Goal: Task Accomplishment & Management: Use online tool/utility

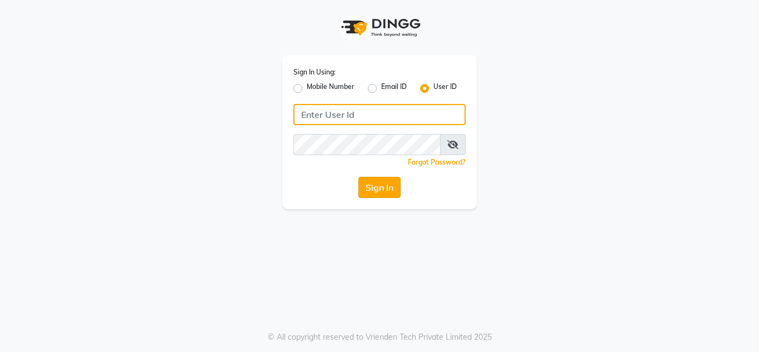
type input "umsalon"
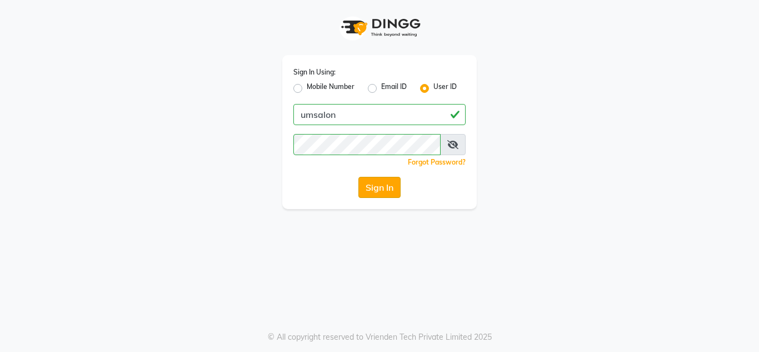
click at [382, 186] on button "Sign In" at bounding box center [380, 187] width 42 height 21
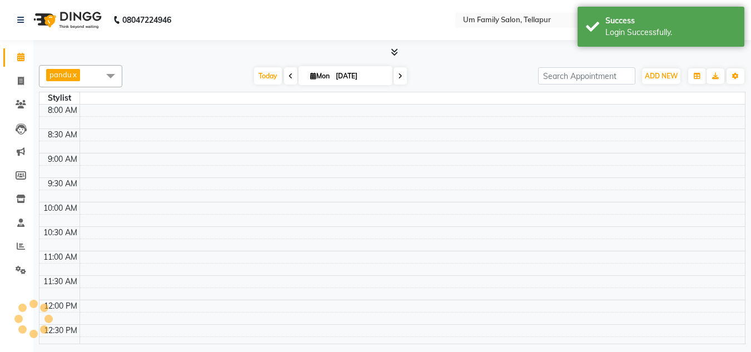
select select "en"
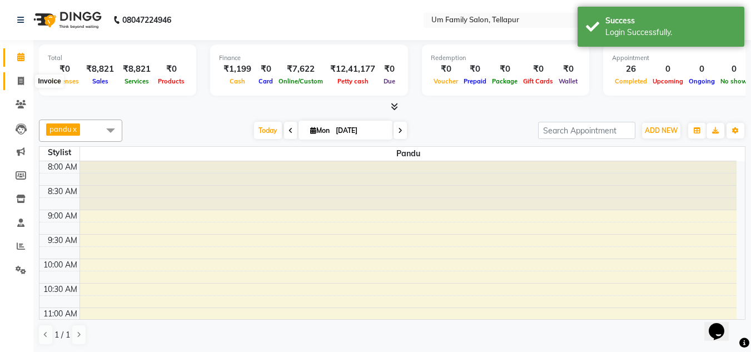
click at [21, 78] on icon at bounding box center [21, 81] width 6 height 8
select select "service"
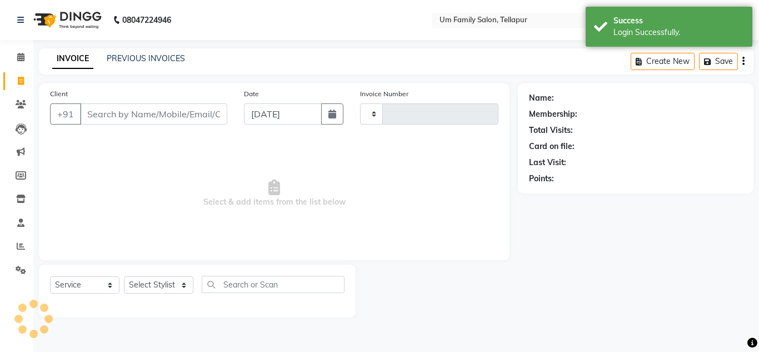
type input "6836"
select select "5102"
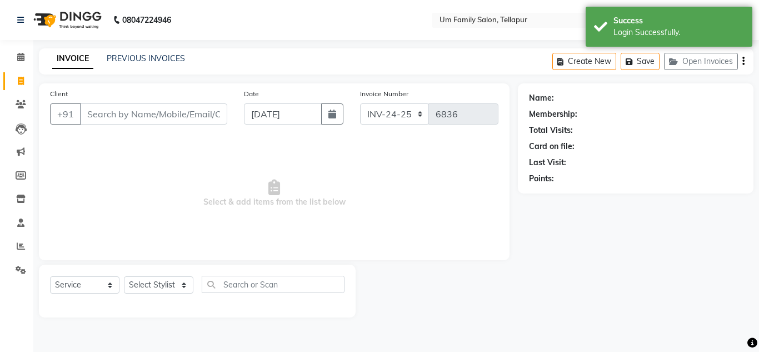
click at [118, 117] on input "Client" at bounding box center [153, 113] width 147 height 21
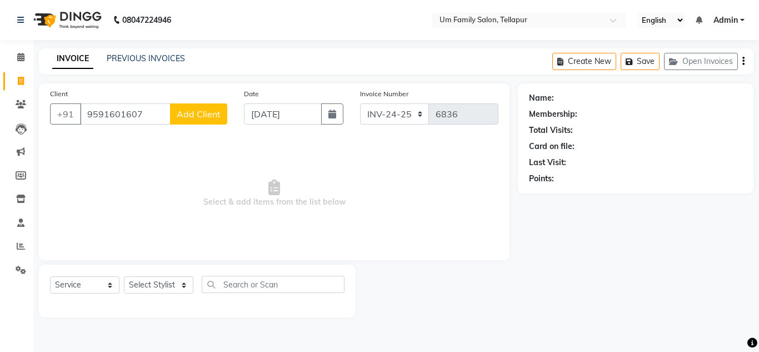
type input "9591601607"
click at [205, 115] on span "Add Client" at bounding box center [199, 113] width 44 height 11
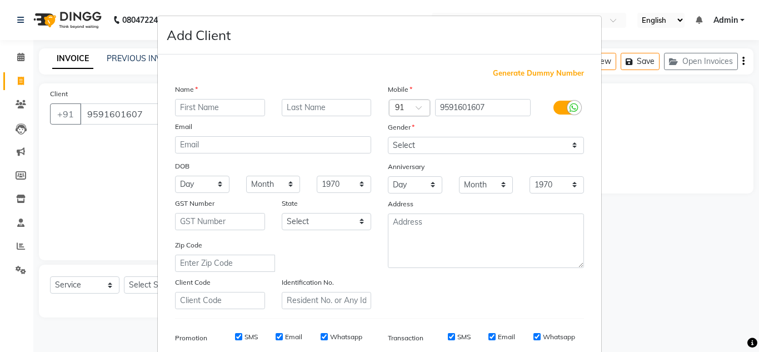
click at [205, 115] on input "text" at bounding box center [220, 107] width 90 height 17
type input "[PERSON_NAME]"
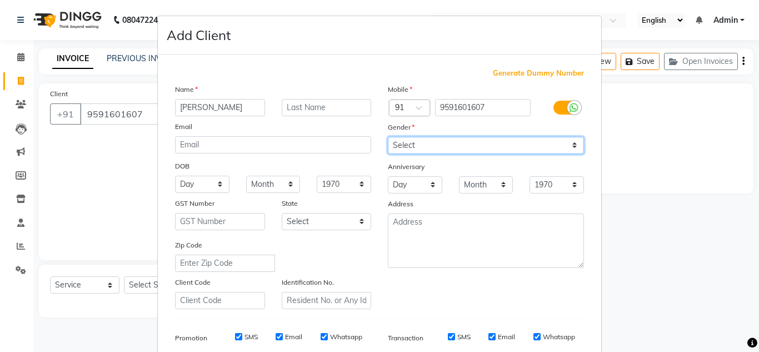
click at [414, 146] on select "Select [DEMOGRAPHIC_DATA] [DEMOGRAPHIC_DATA] Other Prefer Not To Say" at bounding box center [486, 145] width 196 height 17
select select "[DEMOGRAPHIC_DATA]"
click at [388, 137] on select "Select [DEMOGRAPHIC_DATA] [DEMOGRAPHIC_DATA] Other Prefer Not To Say" at bounding box center [486, 145] width 196 height 17
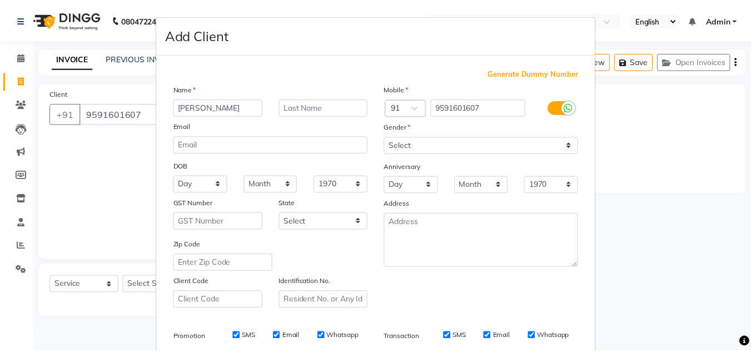
scroll to position [161, 0]
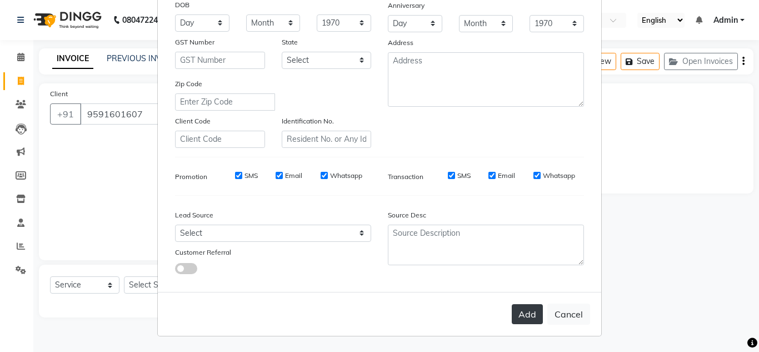
click at [517, 321] on button "Add" at bounding box center [527, 314] width 31 height 20
select select
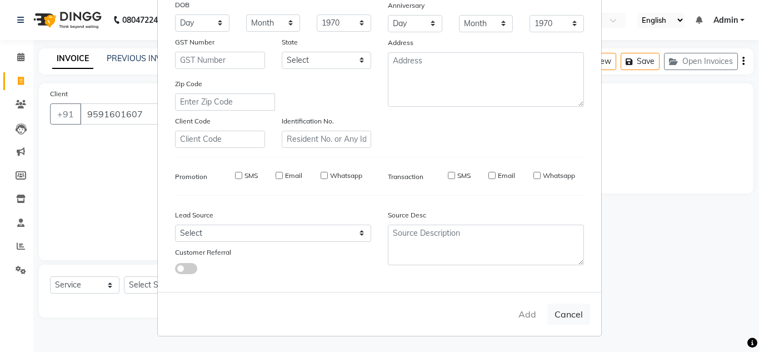
select select
checkbox input "false"
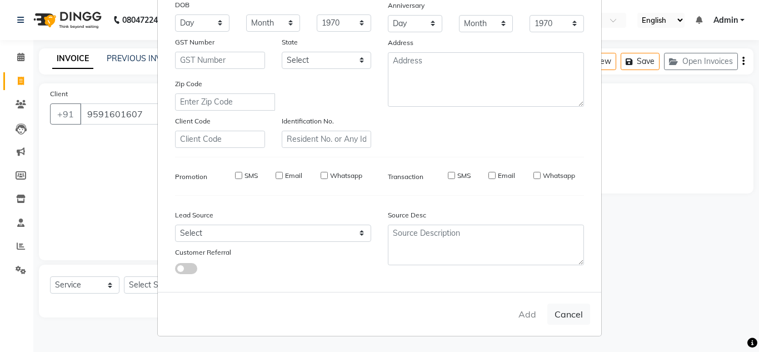
checkbox input "false"
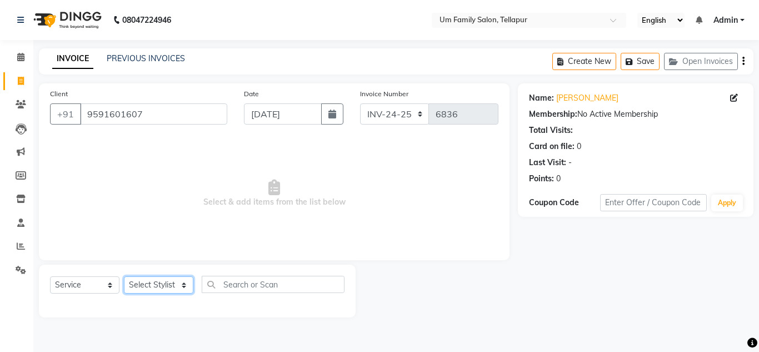
click at [158, 291] on select "Select Stylist Akash K. SAI pandu [PERSON_NAME]" at bounding box center [158, 284] width 69 height 17
select select "53917"
click at [124, 276] on select "Select Stylist Akash K. SAI pandu [PERSON_NAME]" at bounding box center [158, 284] width 69 height 17
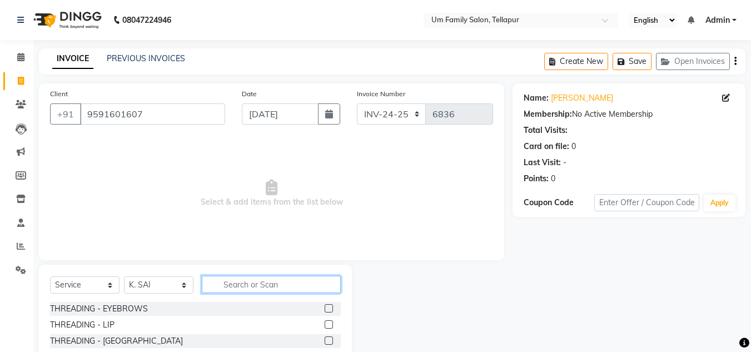
click at [242, 281] on input "text" at bounding box center [271, 284] width 139 height 17
type input "h"
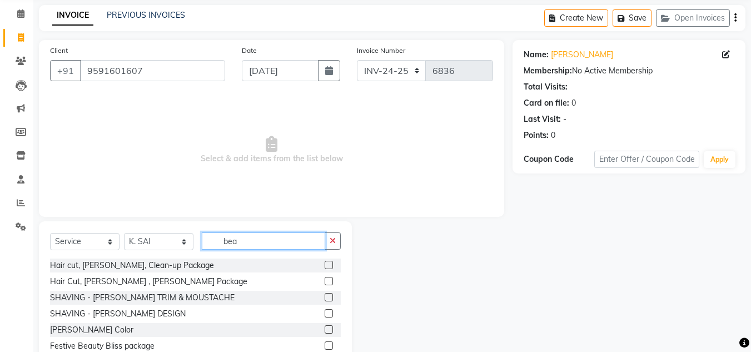
scroll to position [79, 0]
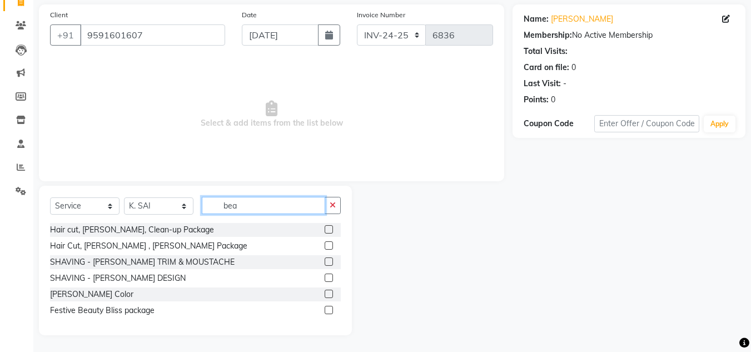
type input "bea"
click at [330, 291] on label at bounding box center [329, 294] width 8 height 8
click at [330, 291] on input "checkbox" at bounding box center [328, 294] width 7 height 7
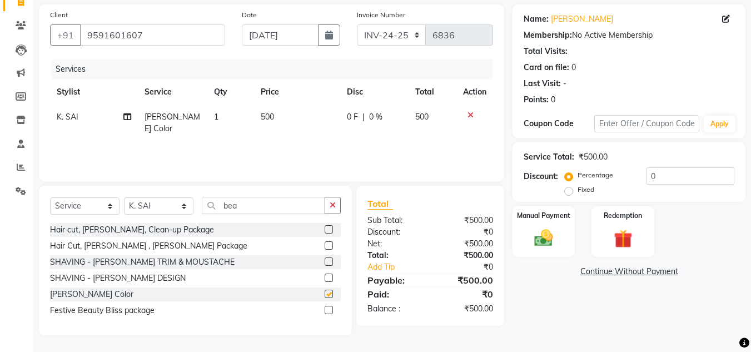
checkbox input "false"
click at [330, 261] on label at bounding box center [329, 261] width 8 height 8
click at [330, 261] on input "checkbox" at bounding box center [328, 262] width 7 height 7
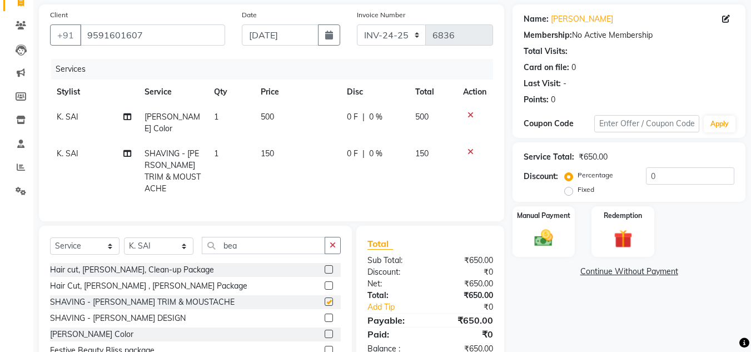
checkbox input "false"
click at [547, 237] on img at bounding box center [543, 238] width 31 height 22
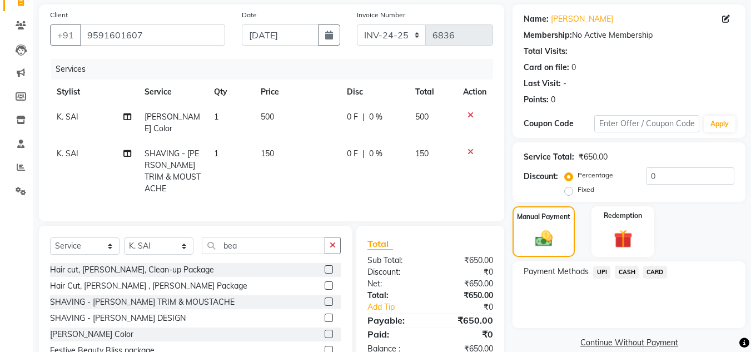
click at [602, 272] on span "UPI" at bounding box center [601, 272] width 17 height 13
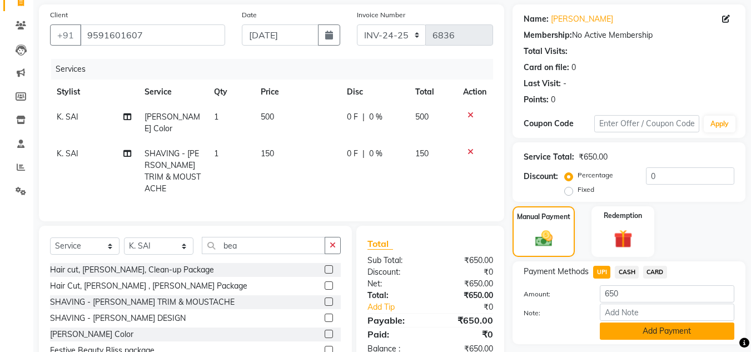
click at [653, 336] on button "Add Payment" at bounding box center [667, 330] width 135 height 17
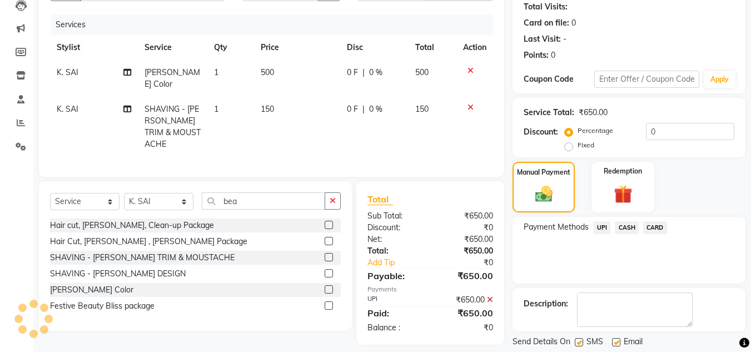
scroll to position [157, 0]
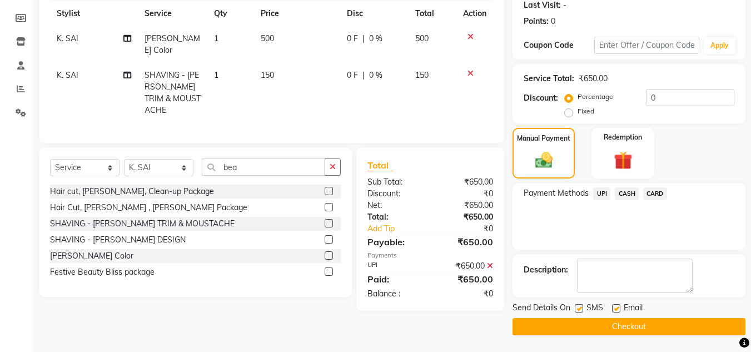
click at [709, 331] on button "Checkout" at bounding box center [629, 326] width 233 height 17
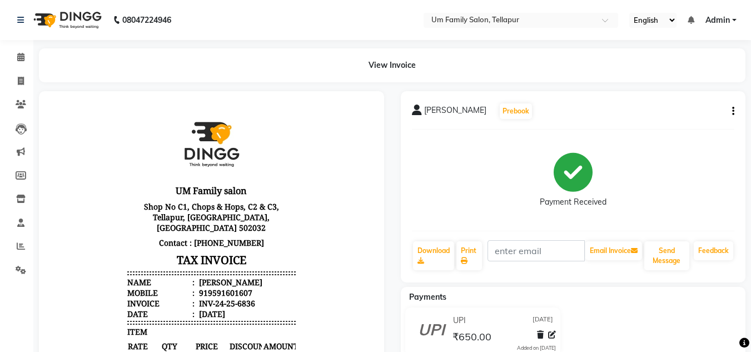
click at [16, 24] on div "08047224946" at bounding box center [94, 19] width 171 height 31
drag, startPoint x: 16, startPoint y: 24, endPoint x: 22, endPoint y: 27, distance: 7.5
click at [22, 27] on div "08047224946" at bounding box center [94, 19] width 171 height 31
click at [22, 27] on link at bounding box center [22, 19] width 11 height 31
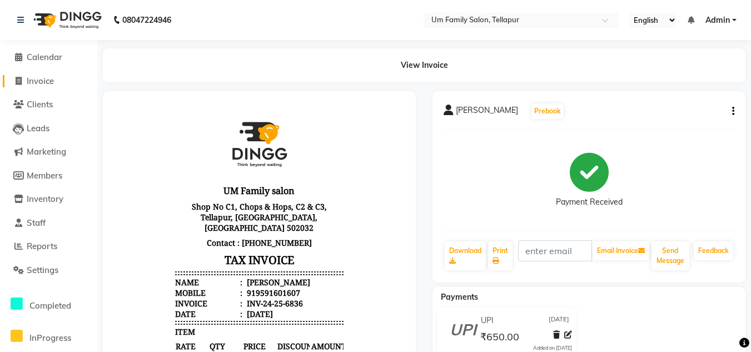
click at [18, 84] on icon at bounding box center [19, 81] width 6 height 8
select select "service"
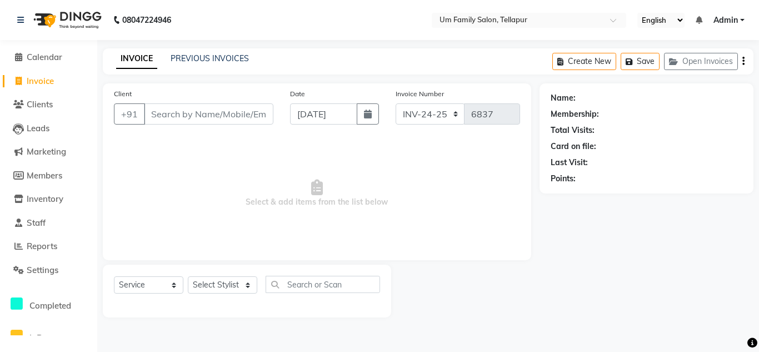
click at [172, 105] on input "Client" at bounding box center [209, 113] width 130 height 21
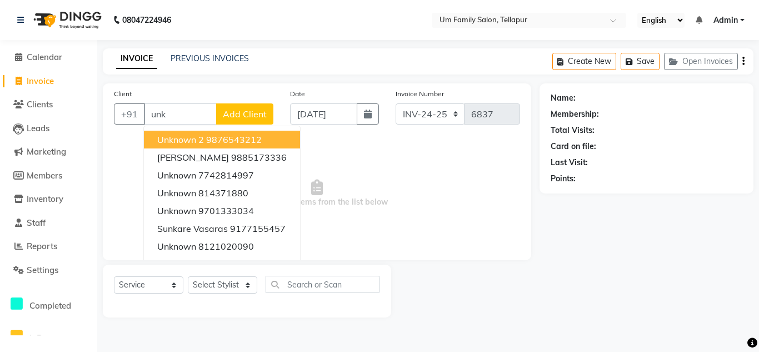
click at [205, 140] on button "Unknown 2 9876543212" at bounding box center [222, 140] width 156 height 18
type input "9876543212"
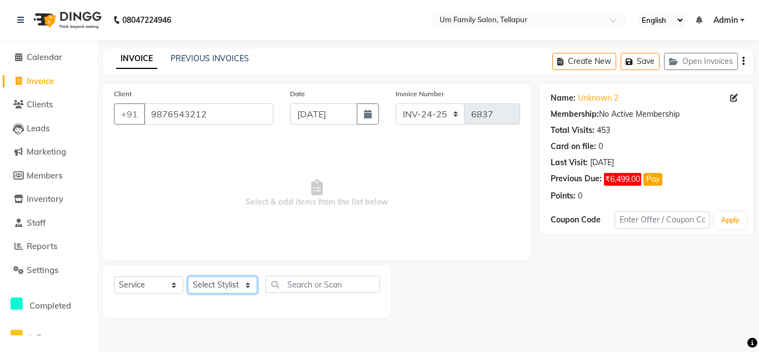
click at [227, 281] on select "Select Stylist Akash K. SAI pandu [PERSON_NAME]" at bounding box center [222, 284] width 69 height 17
select select "50956"
click at [188, 276] on select "Select Stylist Akash K. SAI pandu [PERSON_NAME]" at bounding box center [222, 284] width 69 height 17
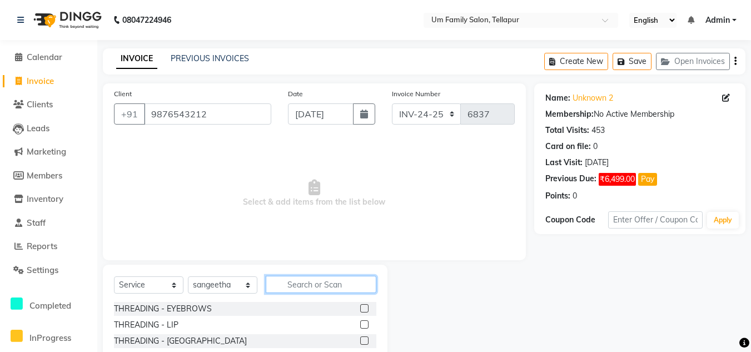
click at [315, 286] on input "text" at bounding box center [321, 284] width 111 height 17
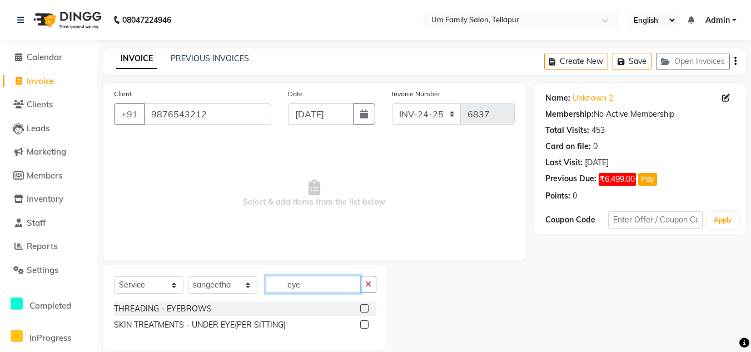
type input "eye"
click at [358, 308] on div "THREADING - EYEBROWS" at bounding box center [245, 309] width 262 height 14
click at [367, 307] on label at bounding box center [364, 308] width 8 height 8
click at [367, 307] on input "checkbox" at bounding box center [363, 308] width 7 height 7
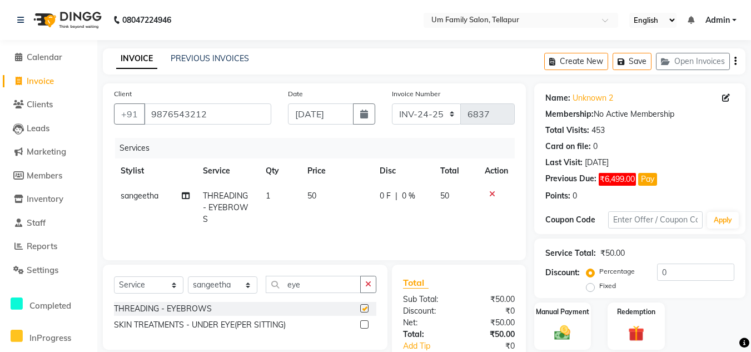
checkbox input "false"
click at [562, 335] on img at bounding box center [562, 332] width 27 height 19
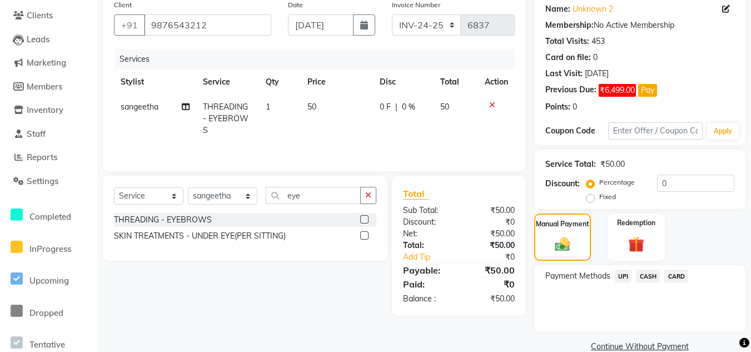
scroll to position [108, 0]
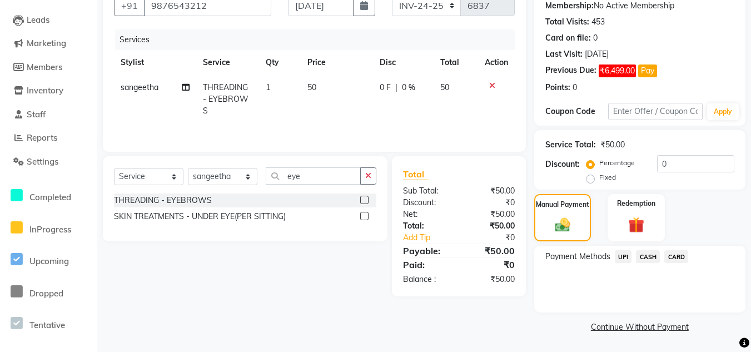
click at [625, 259] on span "UPI" at bounding box center [623, 256] width 17 height 13
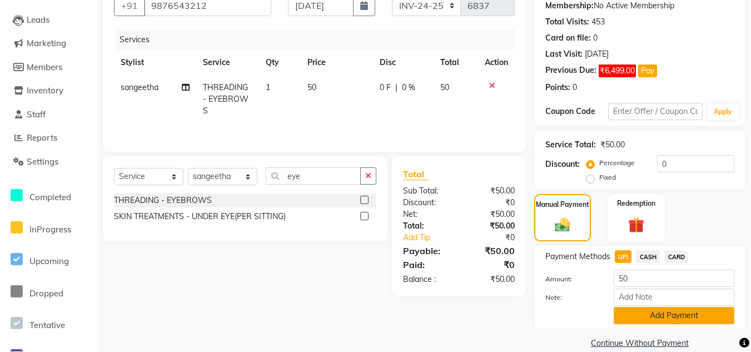
click at [662, 321] on button "Add Payment" at bounding box center [674, 315] width 121 height 17
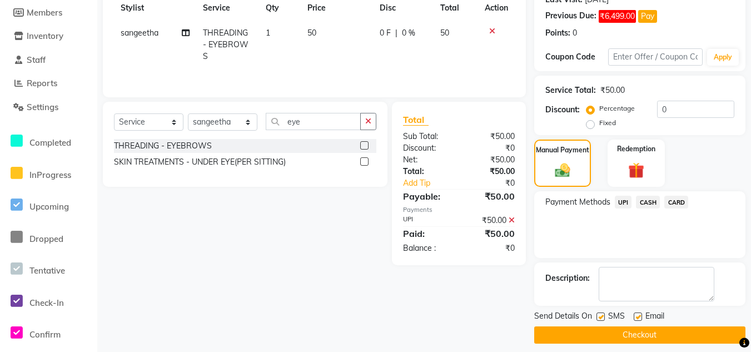
scroll to position [171, 0]
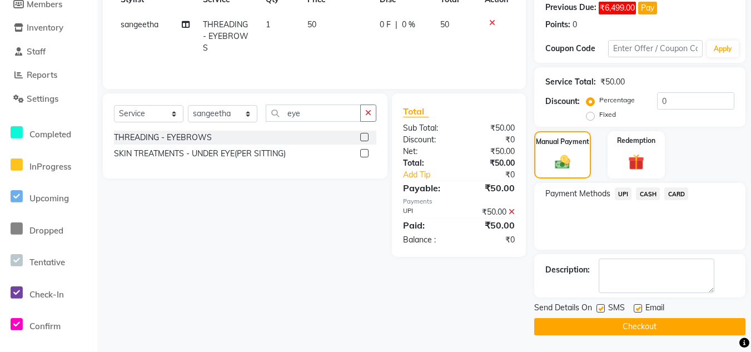
click at [689, 331] on button "Checkout" at bounding box center [639, 326] width 211 height 17
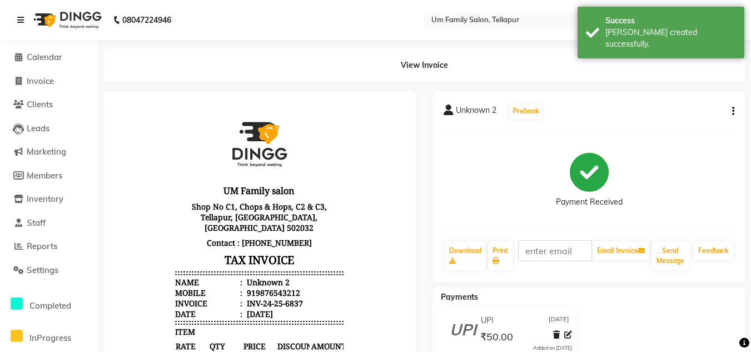
click at [22, 21] on icon at bounding box center [20, 20] width 7 height 8
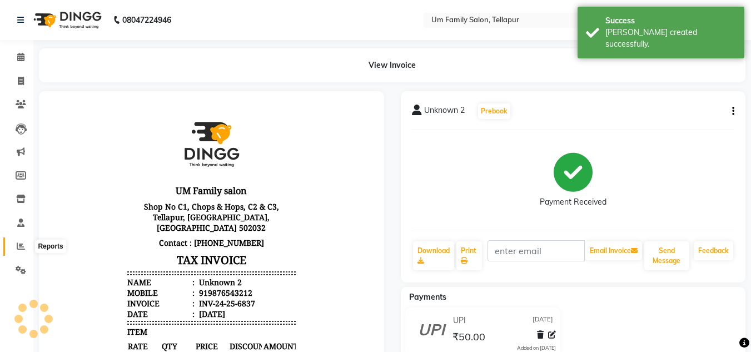
click at [19, 248] on icon at bounding box center [21, 246] width 8 height 8
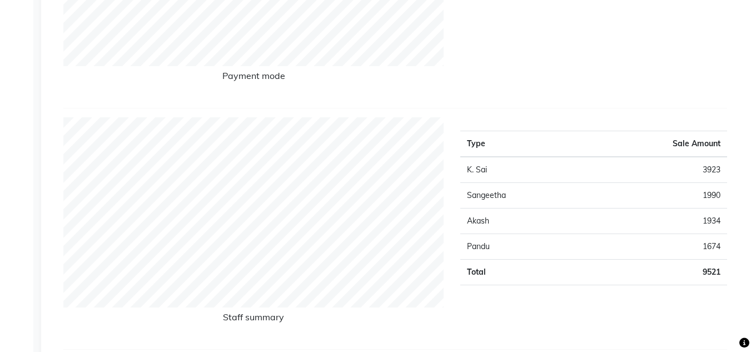
scroll to position [356, 0]
